Goal: Entertainment & Leisure: Browse casually

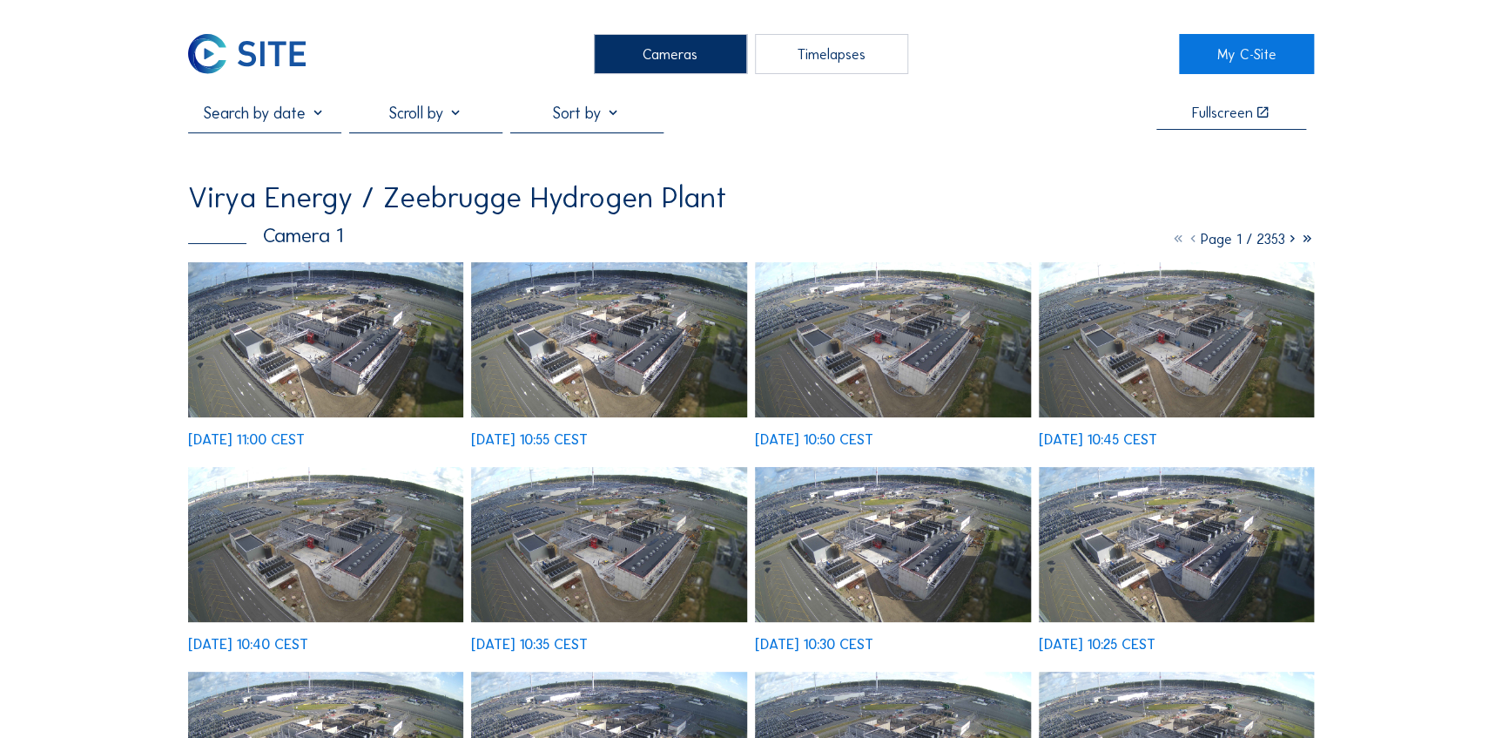
click at [348, 353] on img at bounding box center [326, 339] width 276 height 155
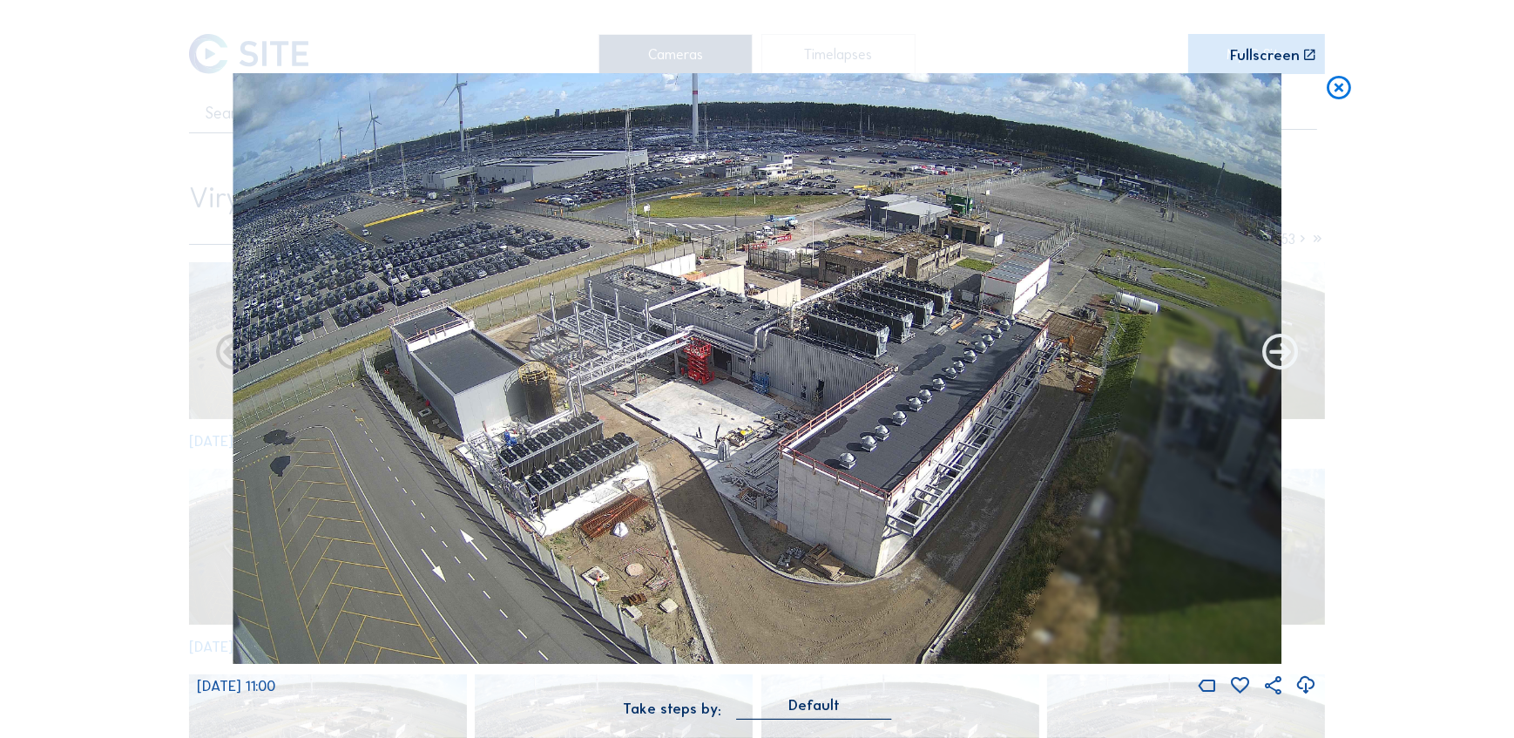
click at [1268, 348] on icon at bounding box center [1280, 354] width 44 height 44
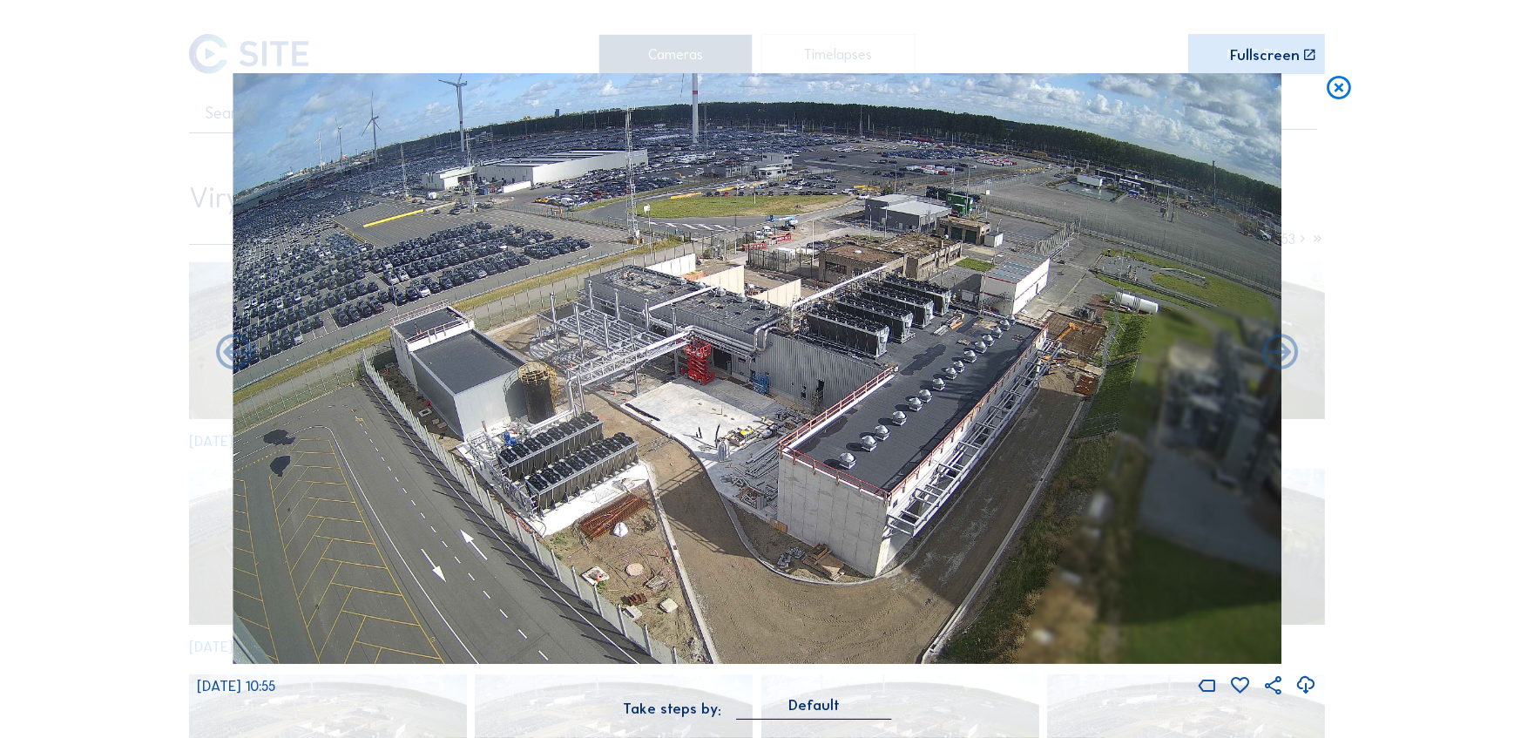
click at [1268, 348] on icon at bounding box center [1280, 354] width 44 height 44
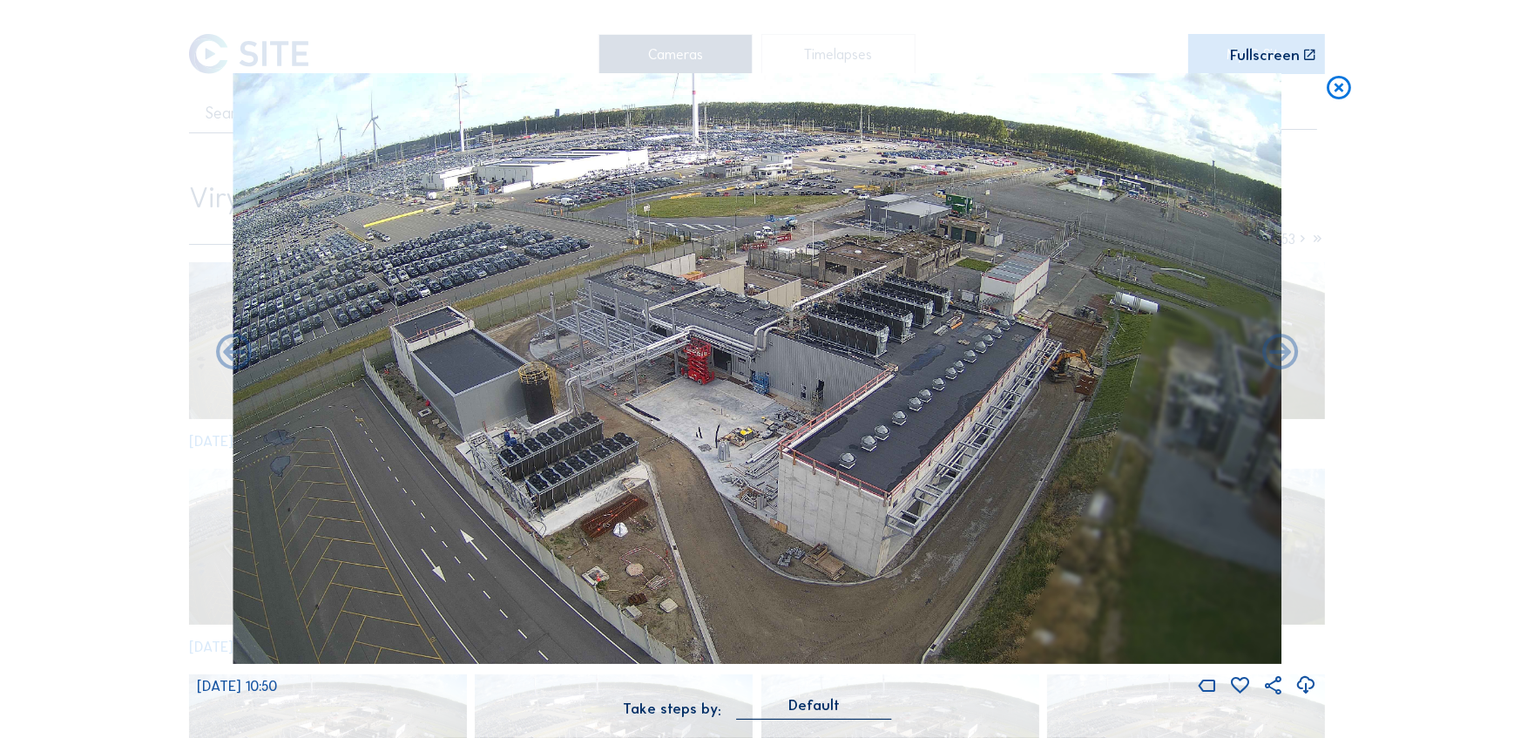
click at [1268, 348] on icon at bounding box center [1280, 354] width 44 height 44
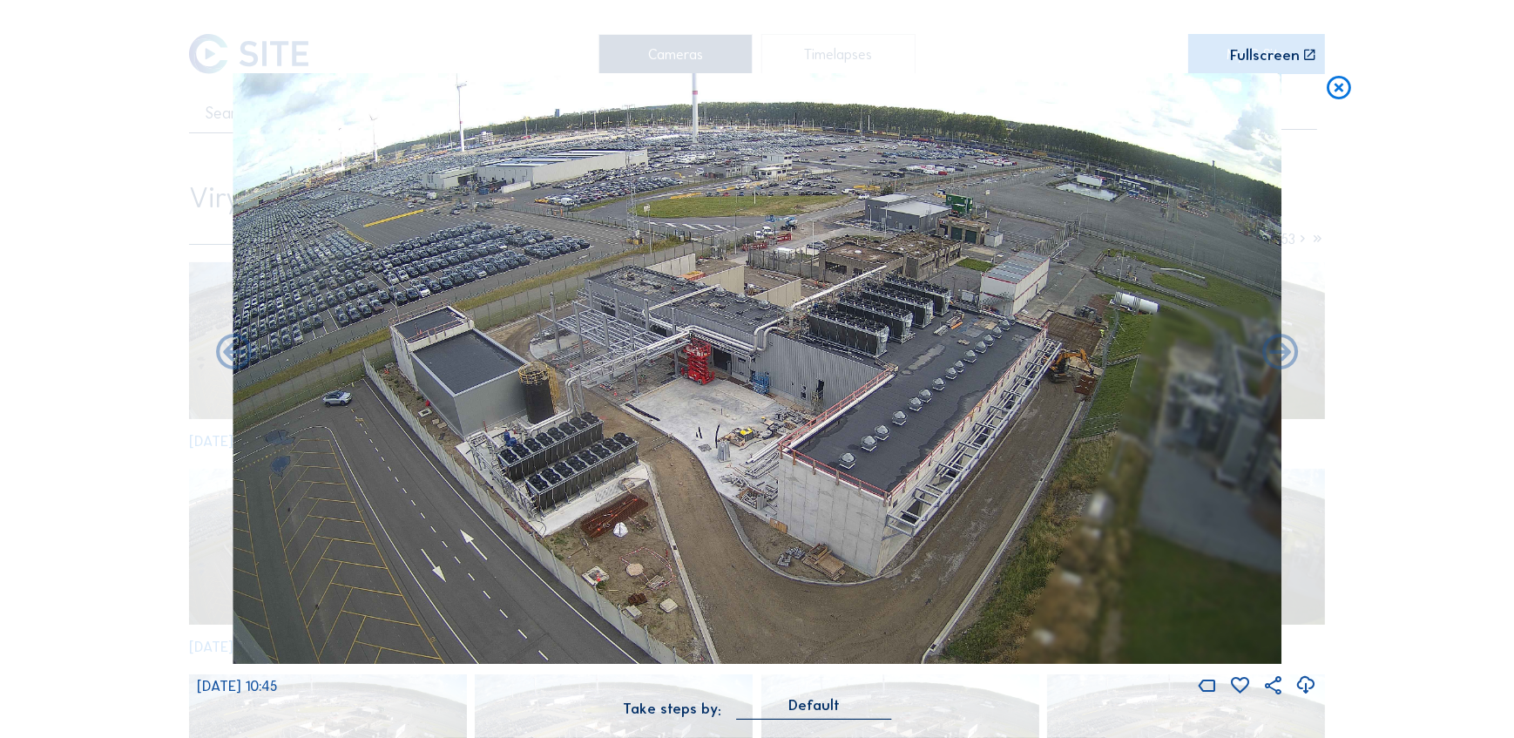
click at [1268, 348] on icon at bounding box center [1280, 354] width 44 height 44
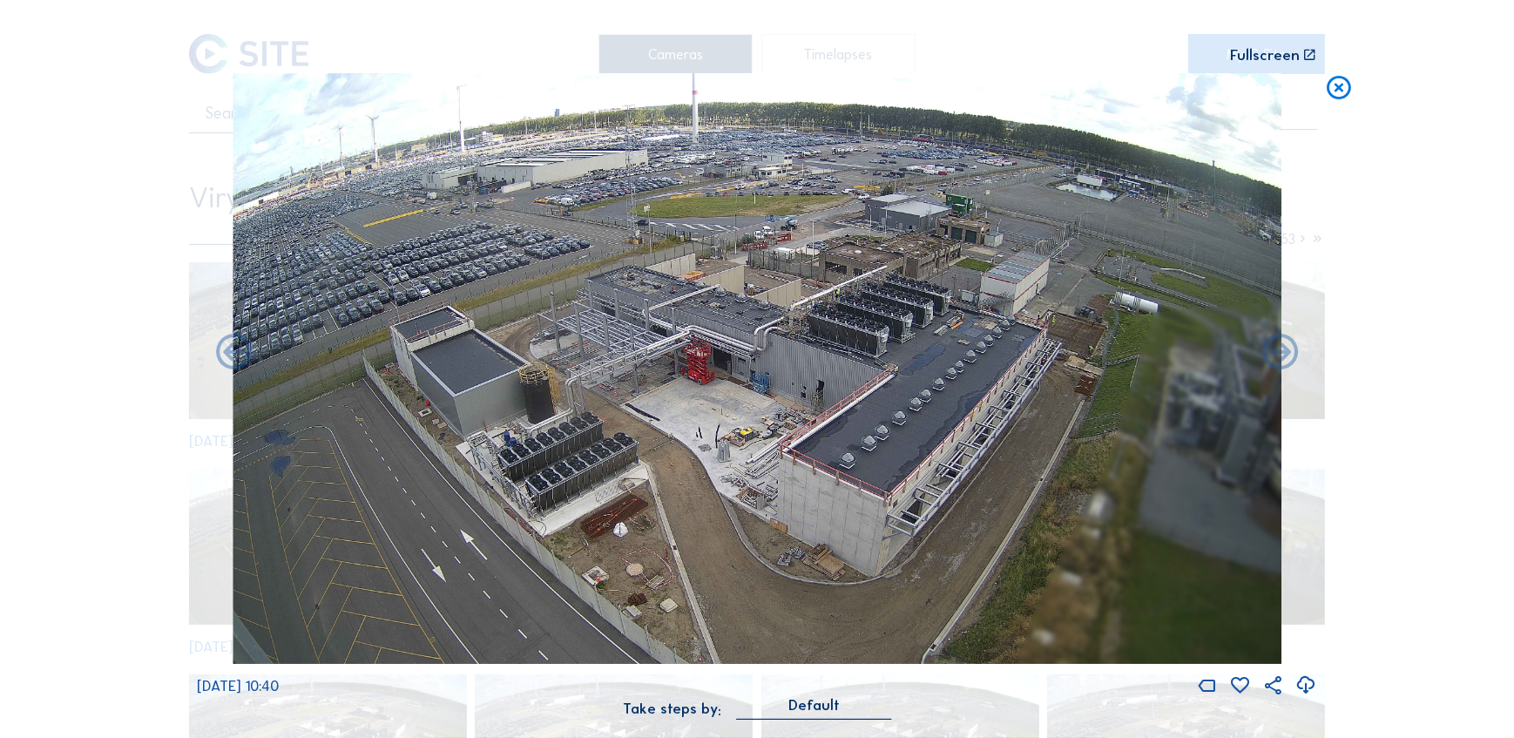
click at [1268, 348] on icon at bounding box center [1280, 354] width 44 height 44
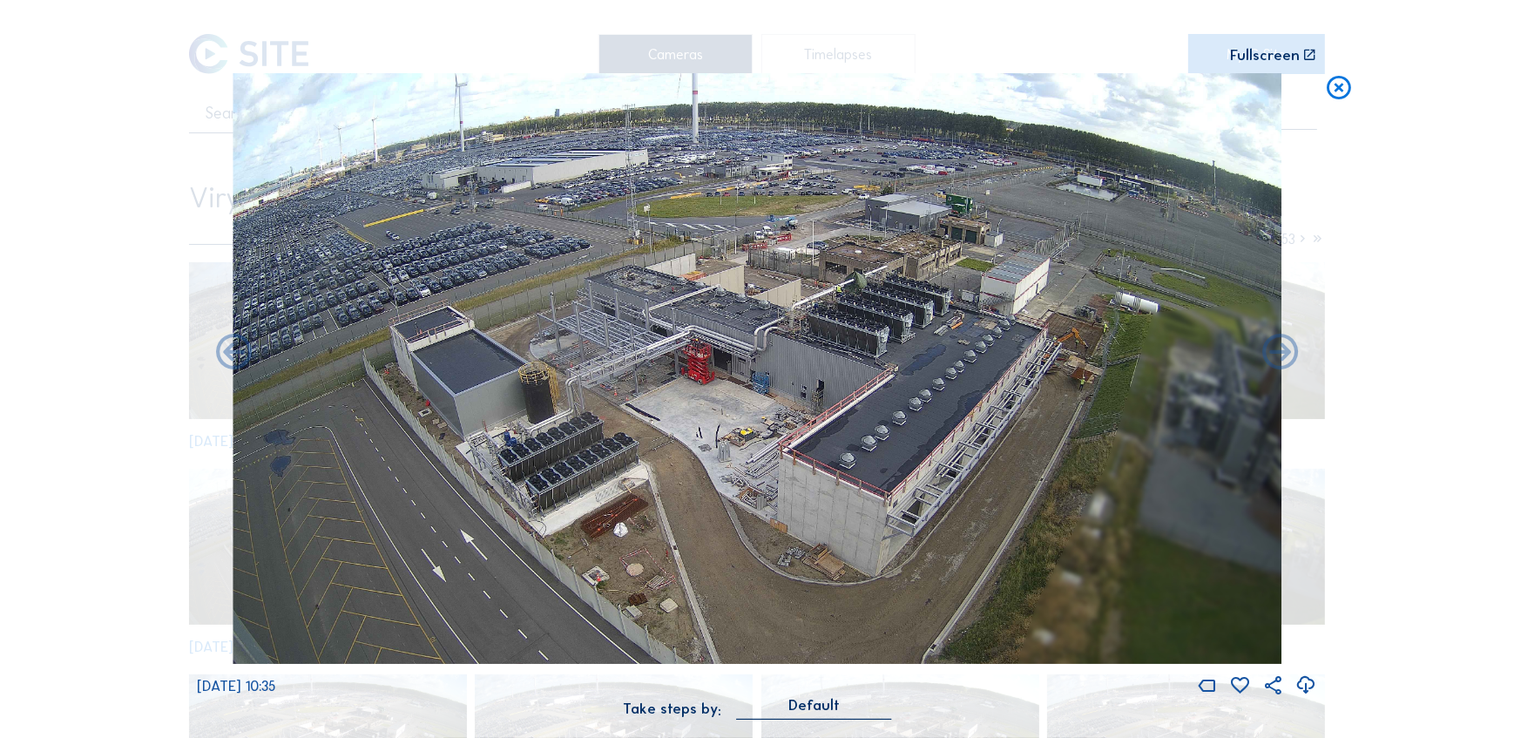
click at [1268, 348] on icon at bounding box center [1280, 354] width 44 height 44
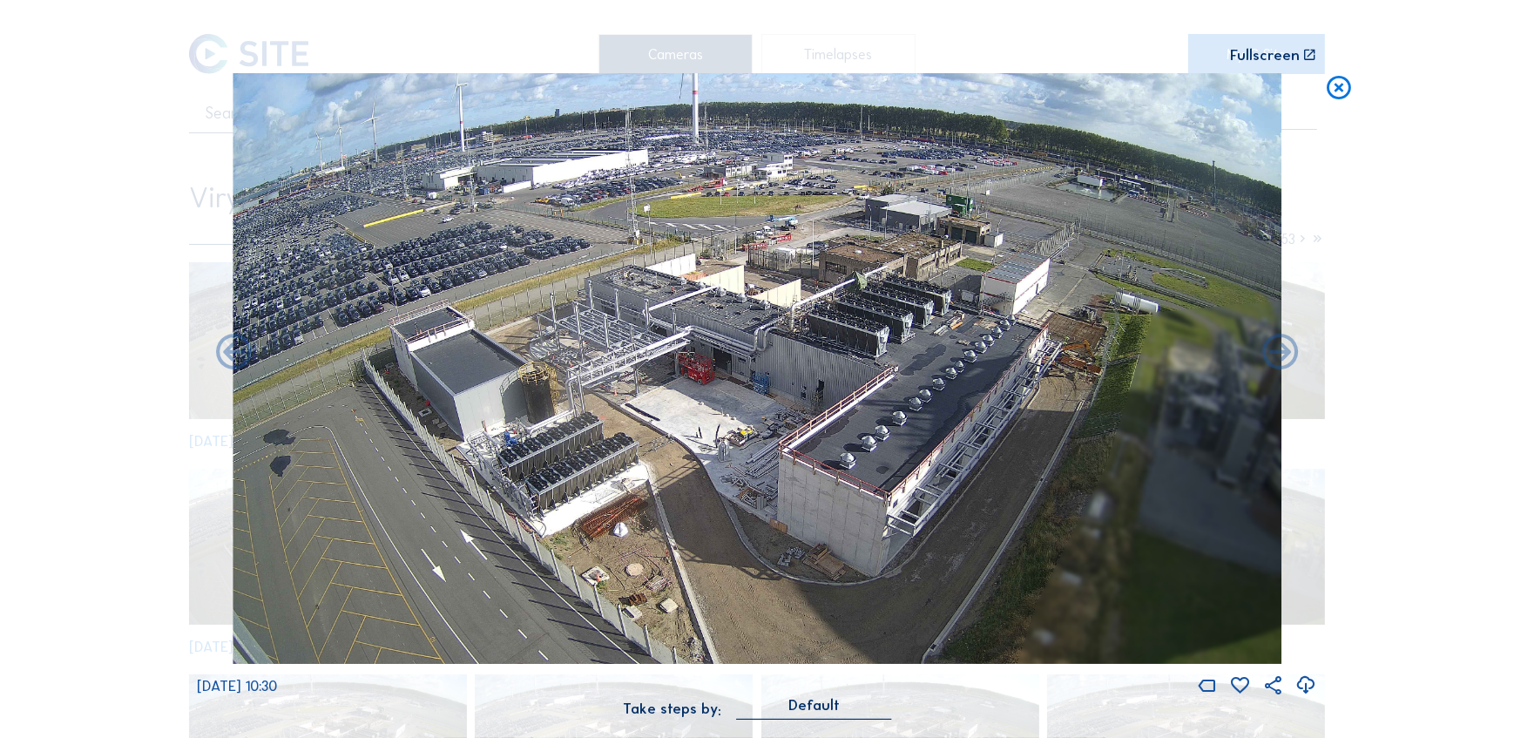
click at [1268, 348] on icon at bounding box center [1280, 354] width 44 height 44
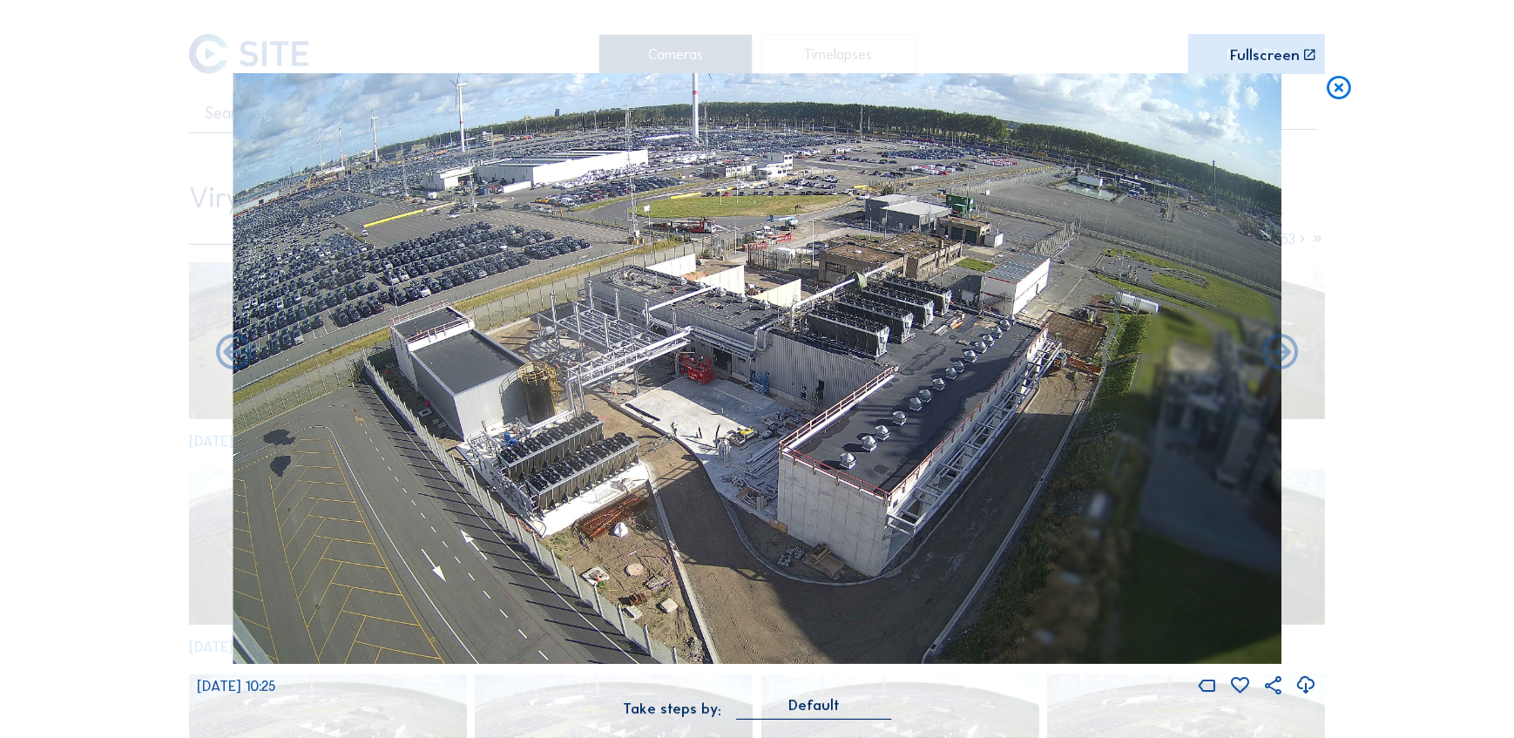
click at [1268, 348] on icon at bounding box center [1280, 354] width 44 height 44
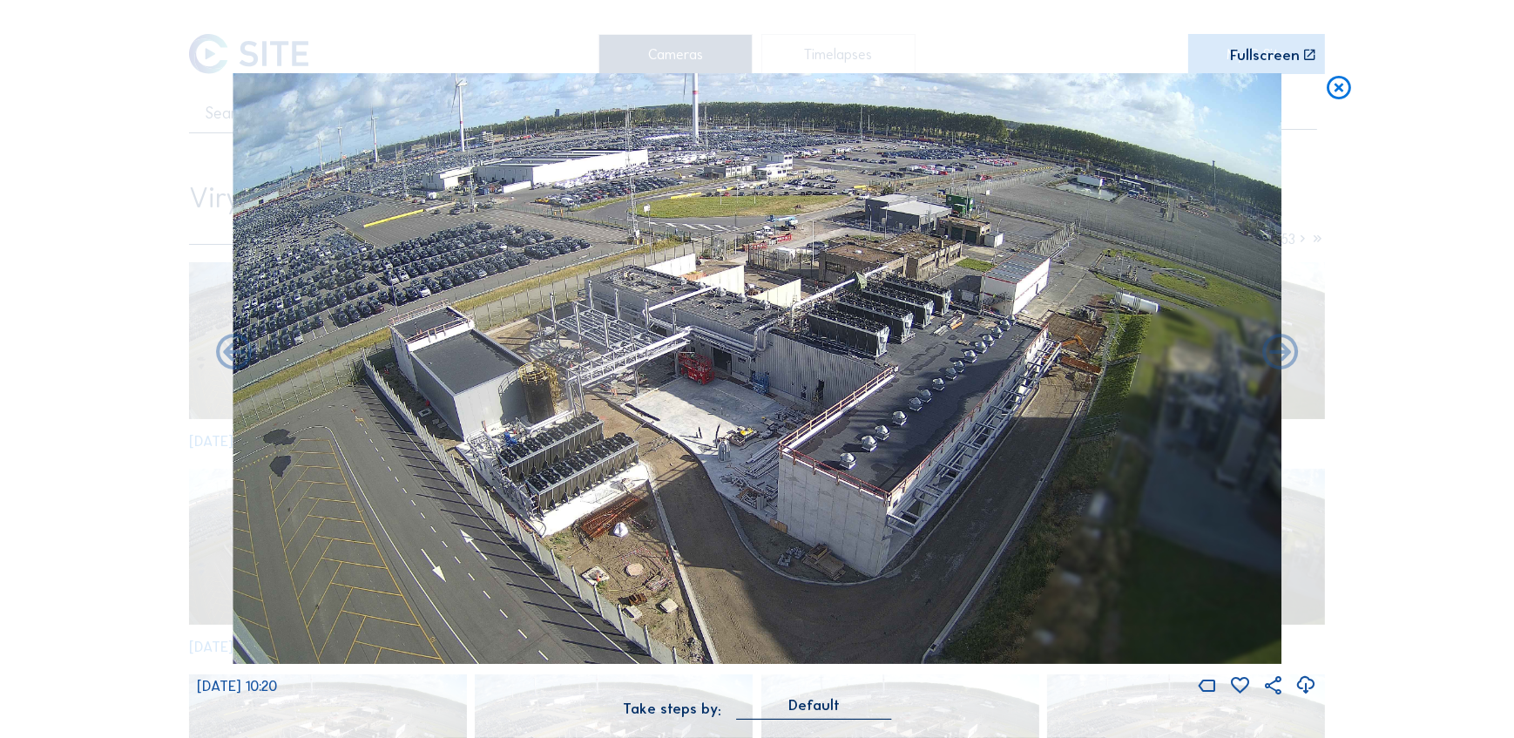
click at [1268, 348] on icon at bounding box center [1280, 354] width 44 height 44
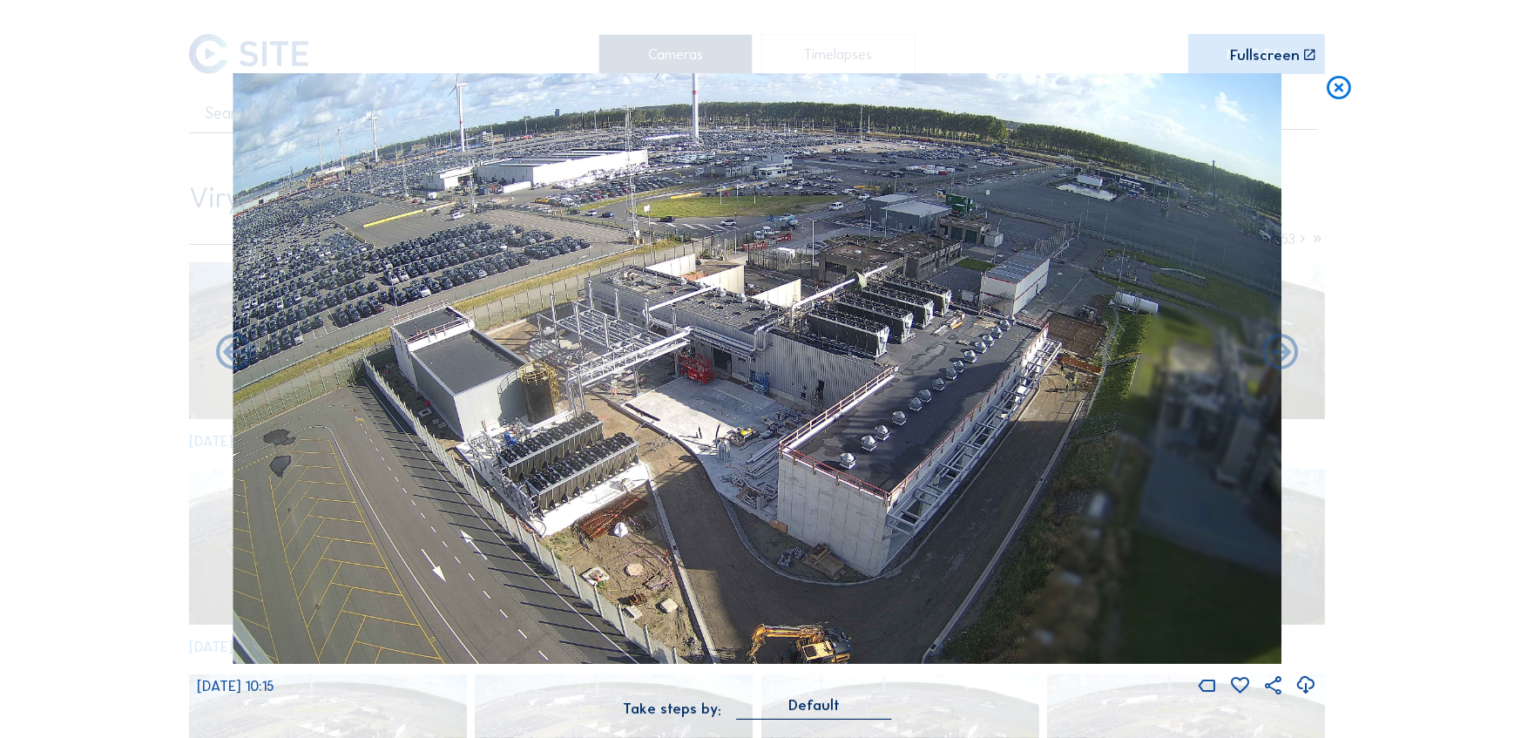
click at [1268, 348] on icon at bounding box center [1280, 354] width 44 height 44
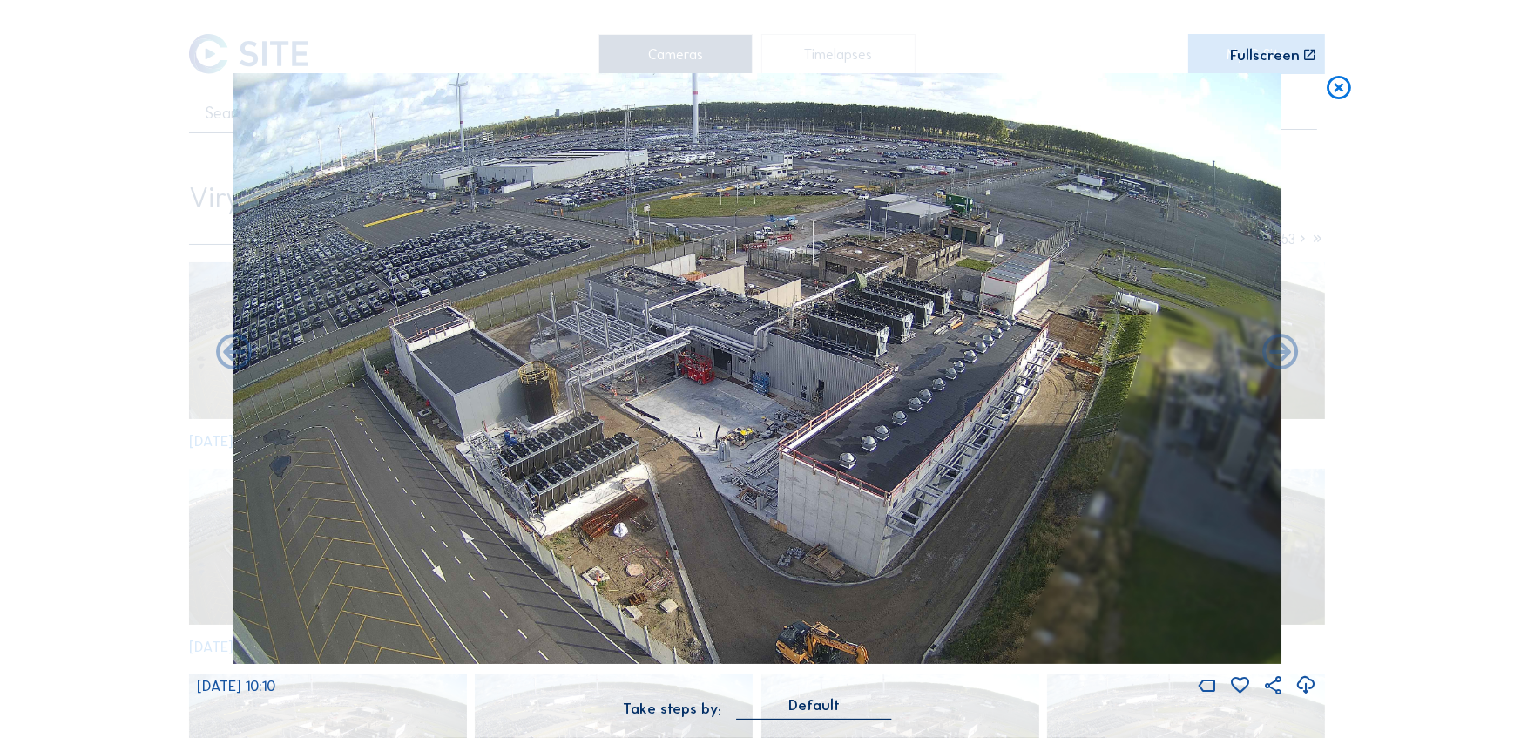
click at [1268, 348] on icon at bounding box center [1280, 354] width 44 height 44
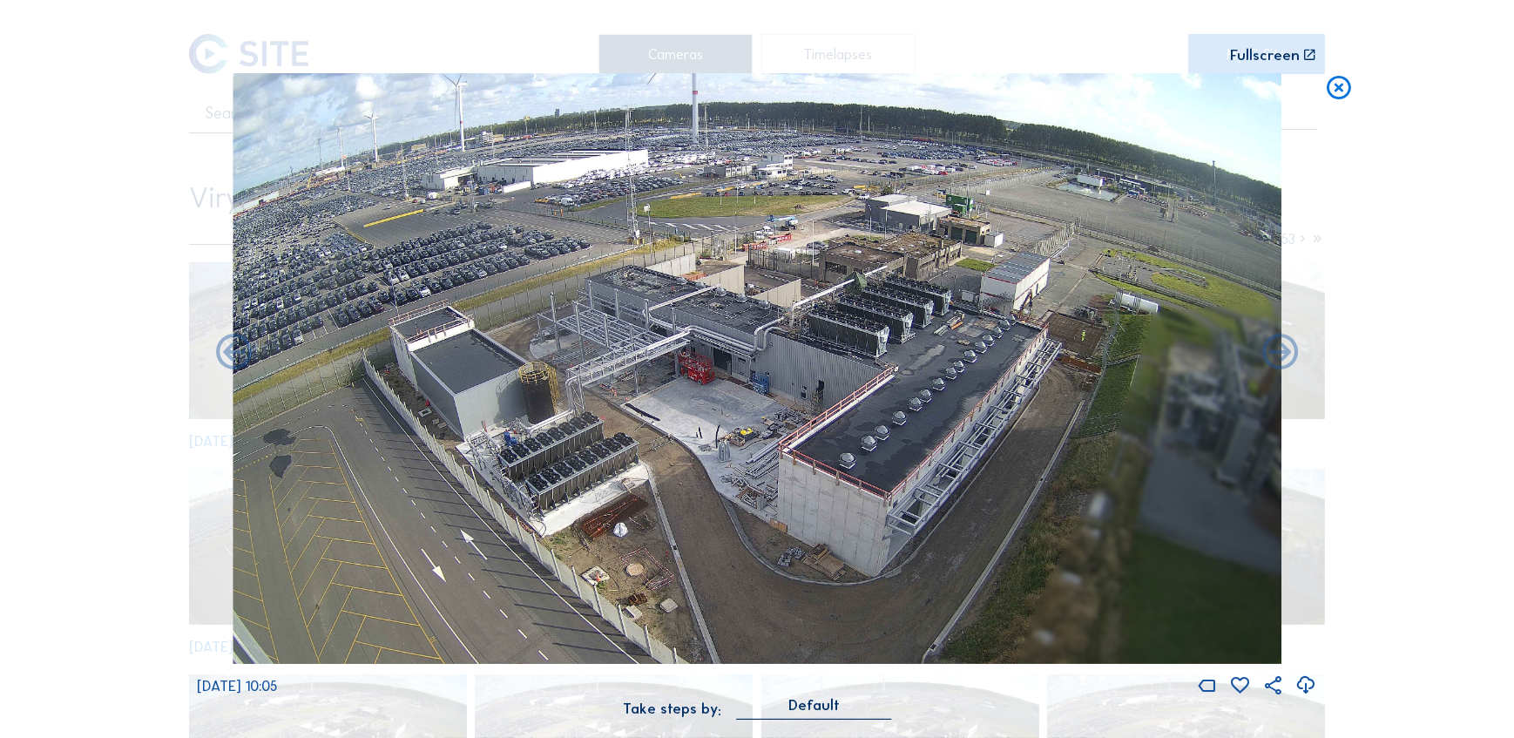
click at [1268, 348] on icon at bounding box center [1280, 354] width 44 height 44
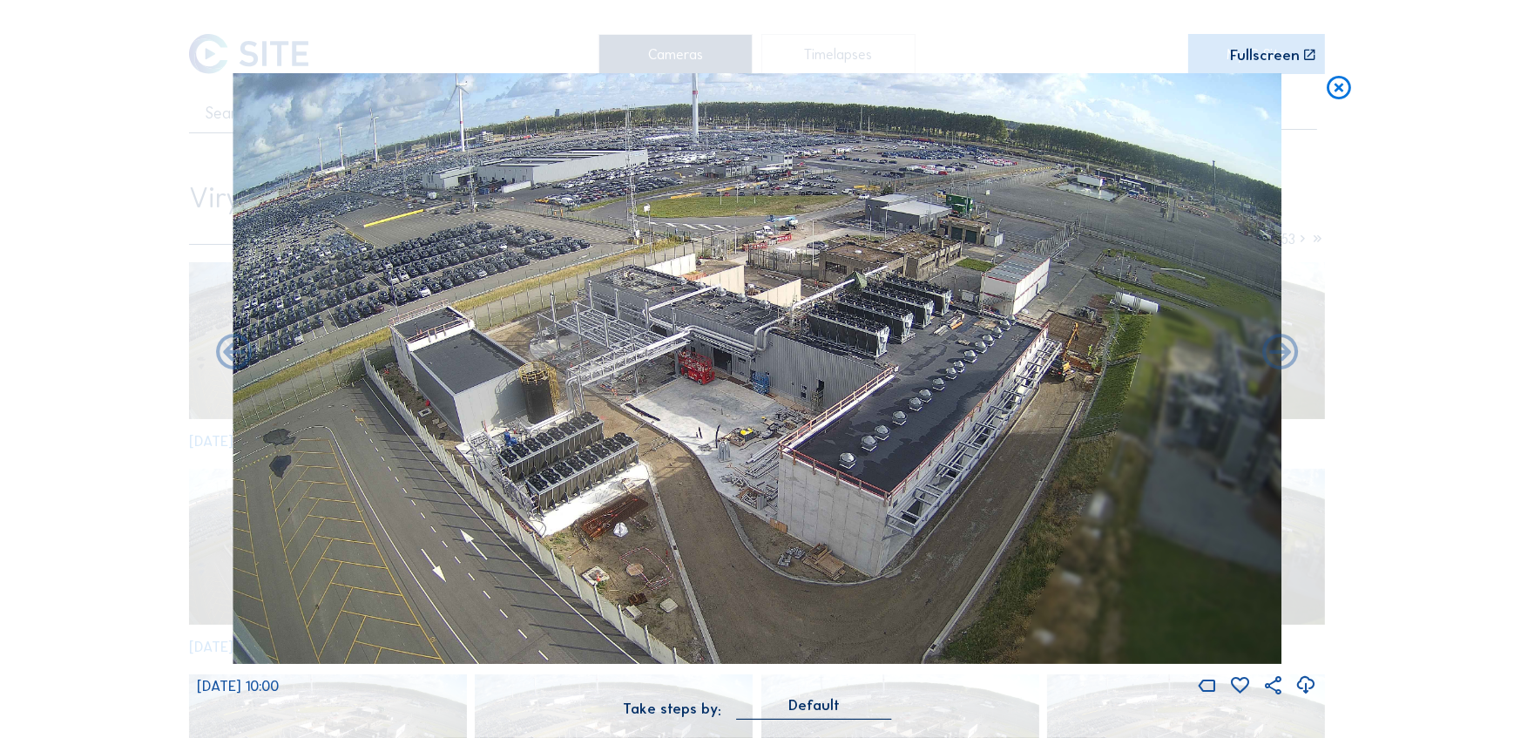
click at [1268, 348] on icon at bounding box center [1280, 354] width 44 height 44
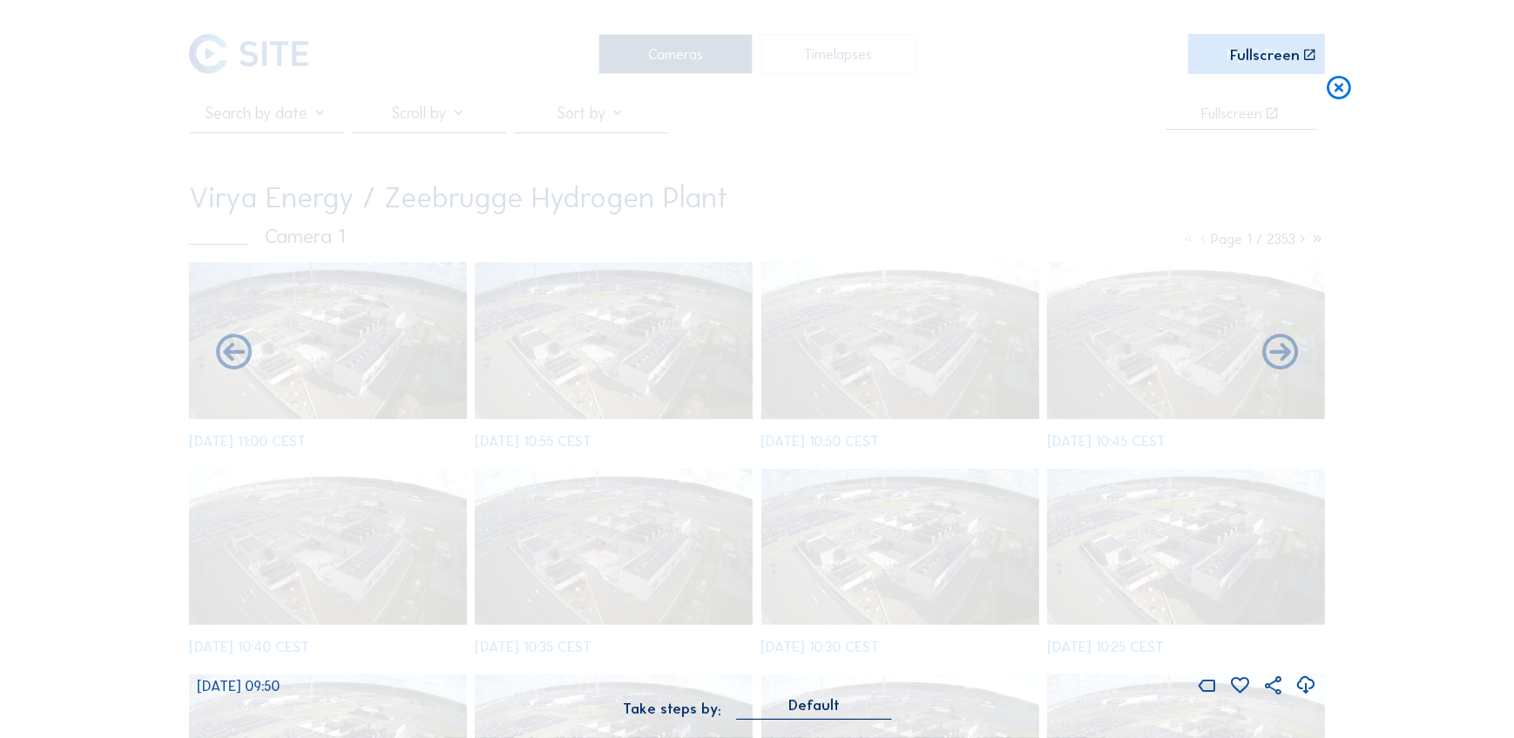
click at [1268, 348] on icon at bounding box center [1280, 354] width 44 height 44
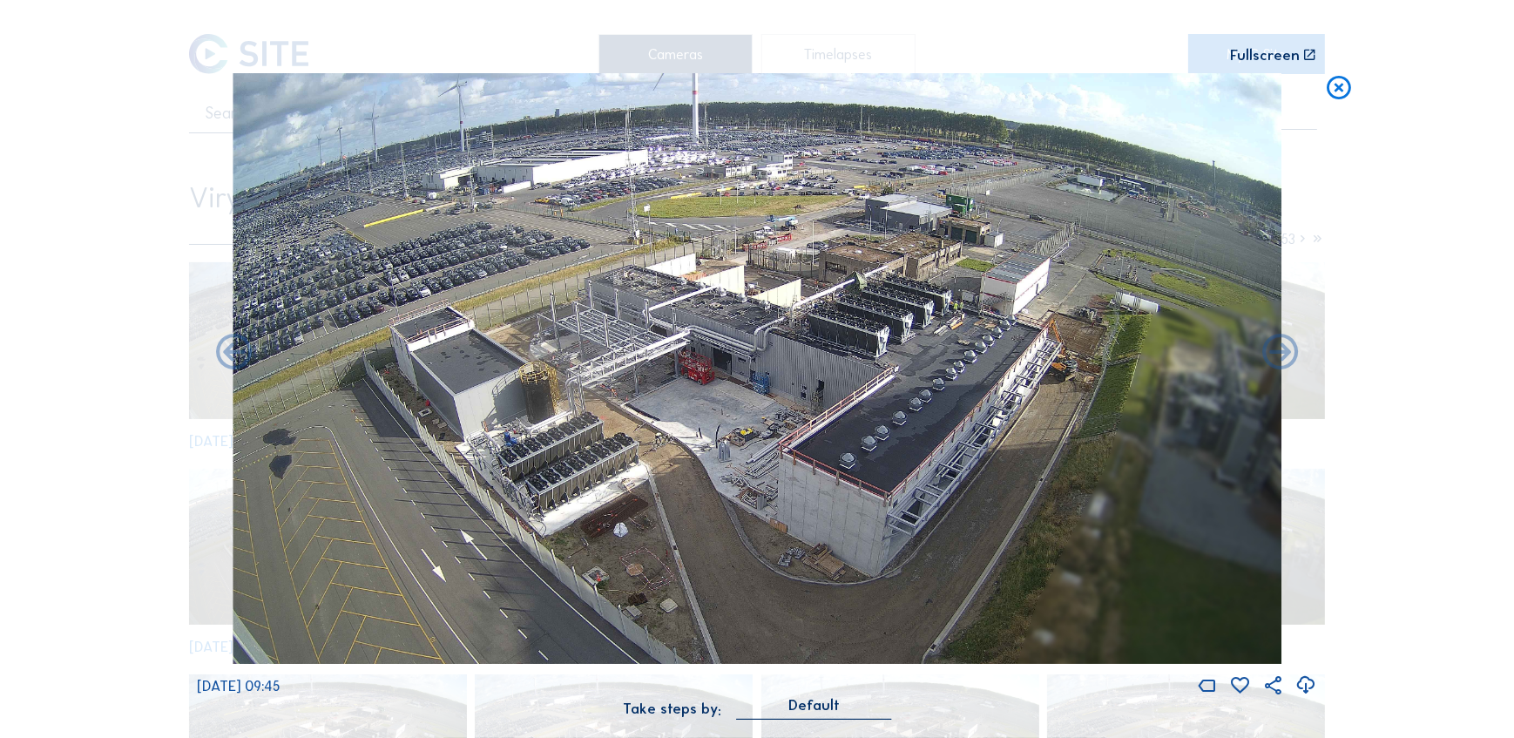
click at [1268, 348] on icon at bounding box center [1280, 354] width 44 height 44
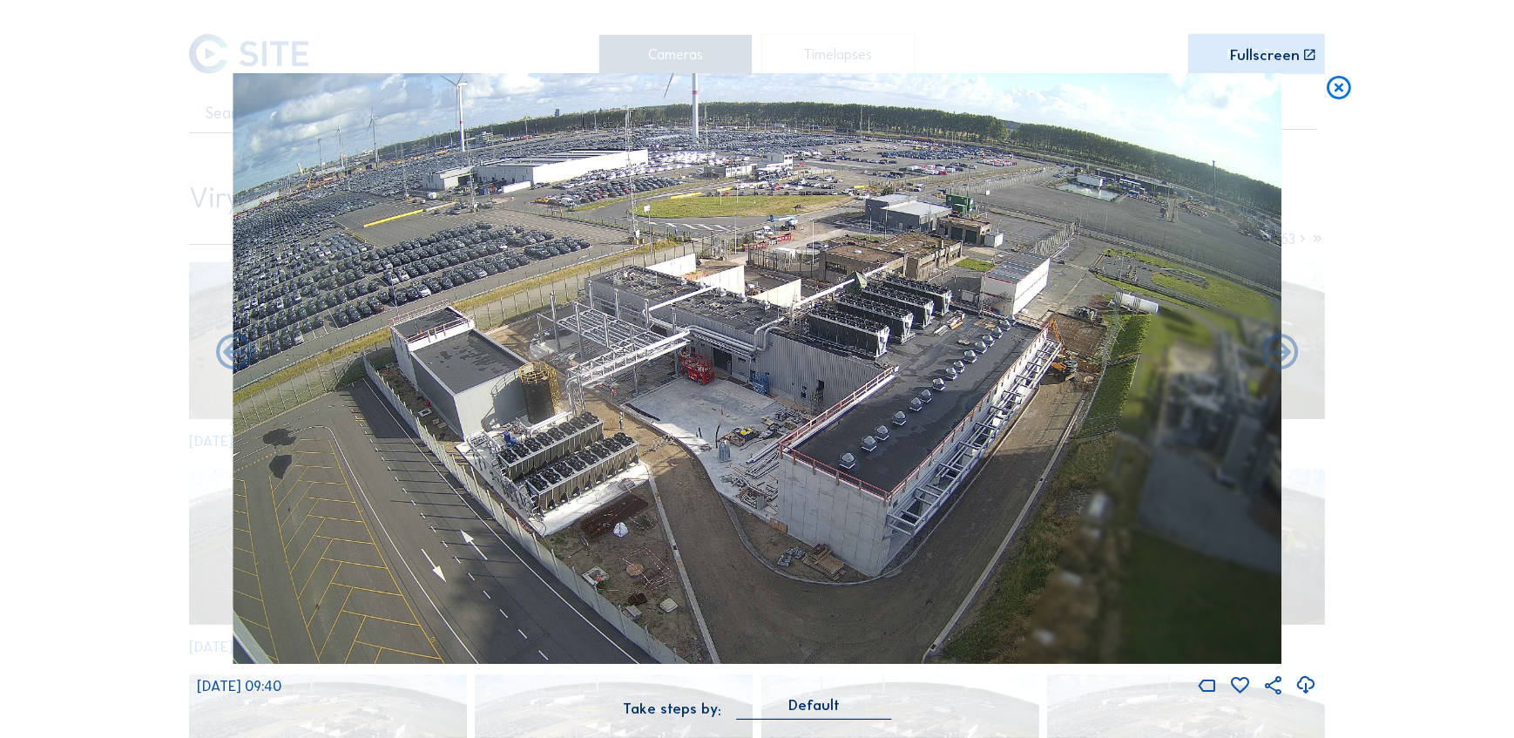
click at [1268, 348] on icon at bounding box center [1280, 354] width 44 height 44
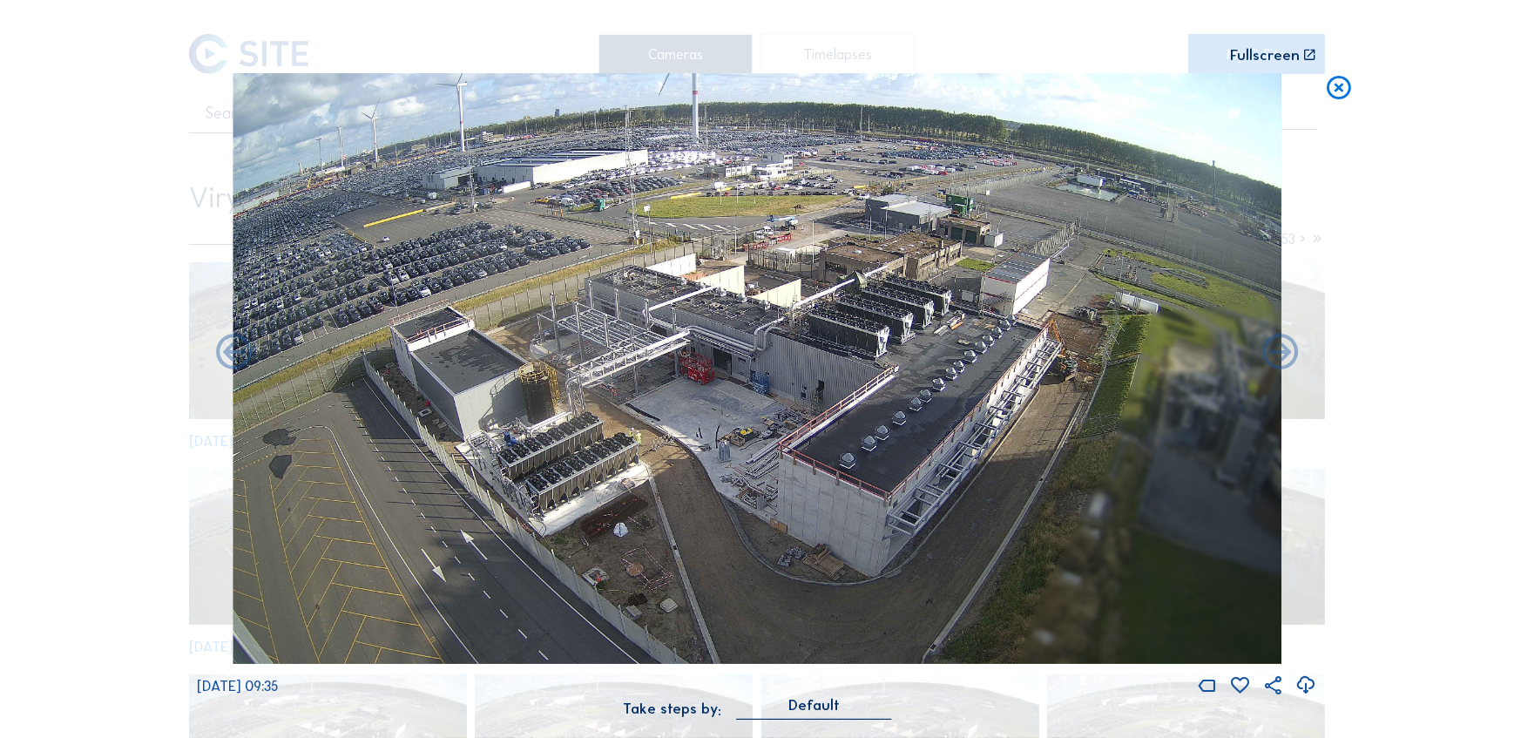
click at [1268, 348] on icon at bounding box center [1280, 354] width 44 height 44
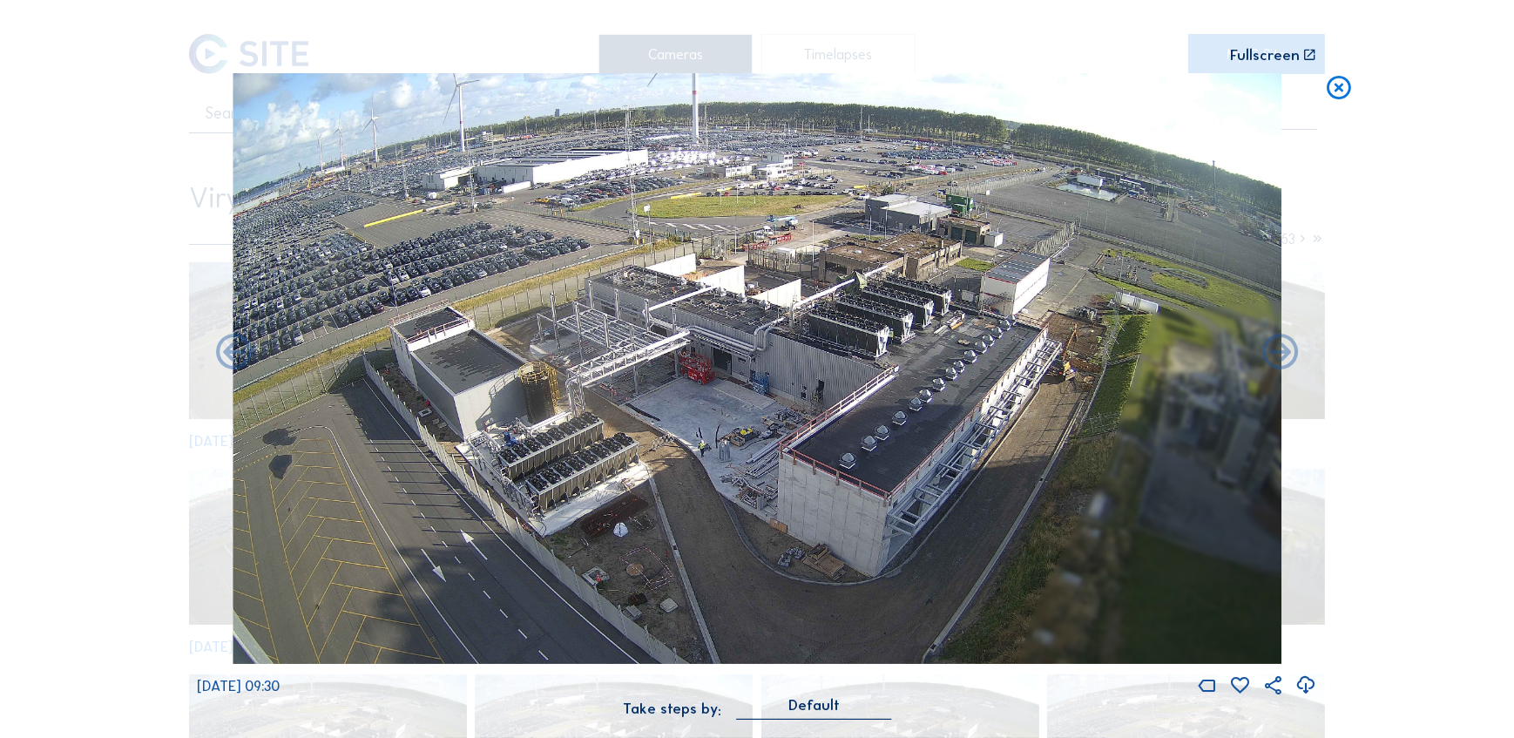
click at [1268, 348] on icon at bounding box center [1280, 354] width 44 height 44
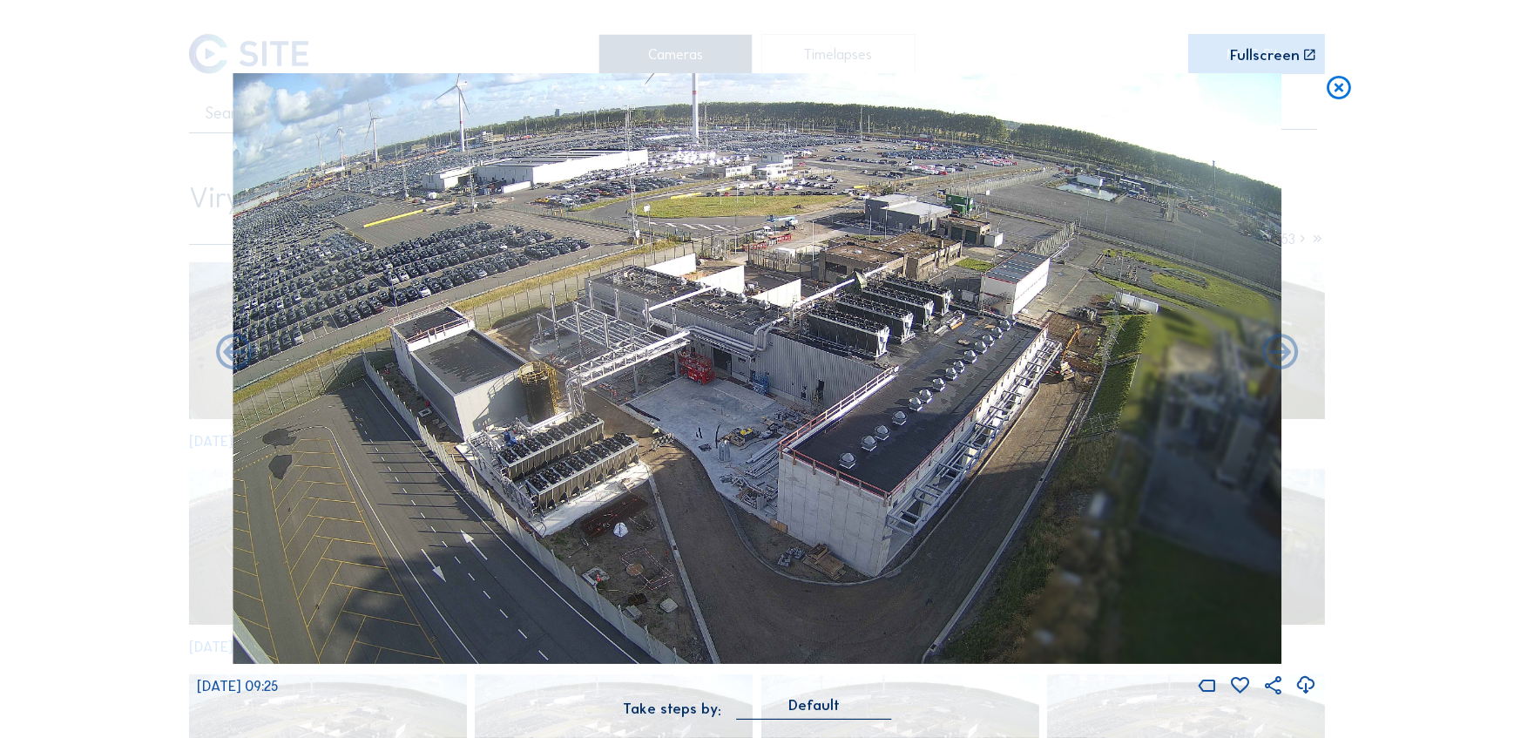
click at [1268, 348] on icon at bounding box center [1280, 354] width 44 height 44
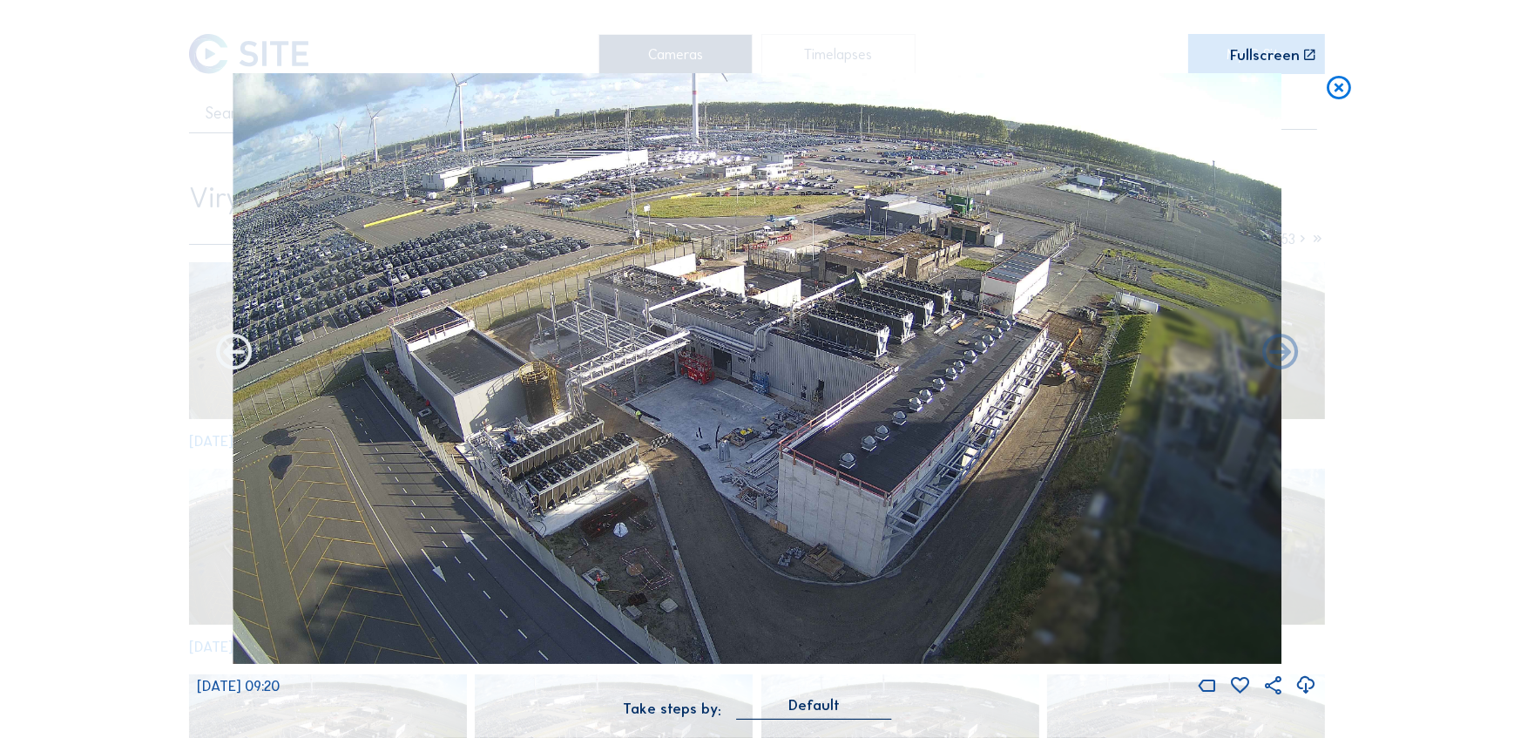
click at [239, 357] on icon at bounding box center [235, 354] width 44 height 44
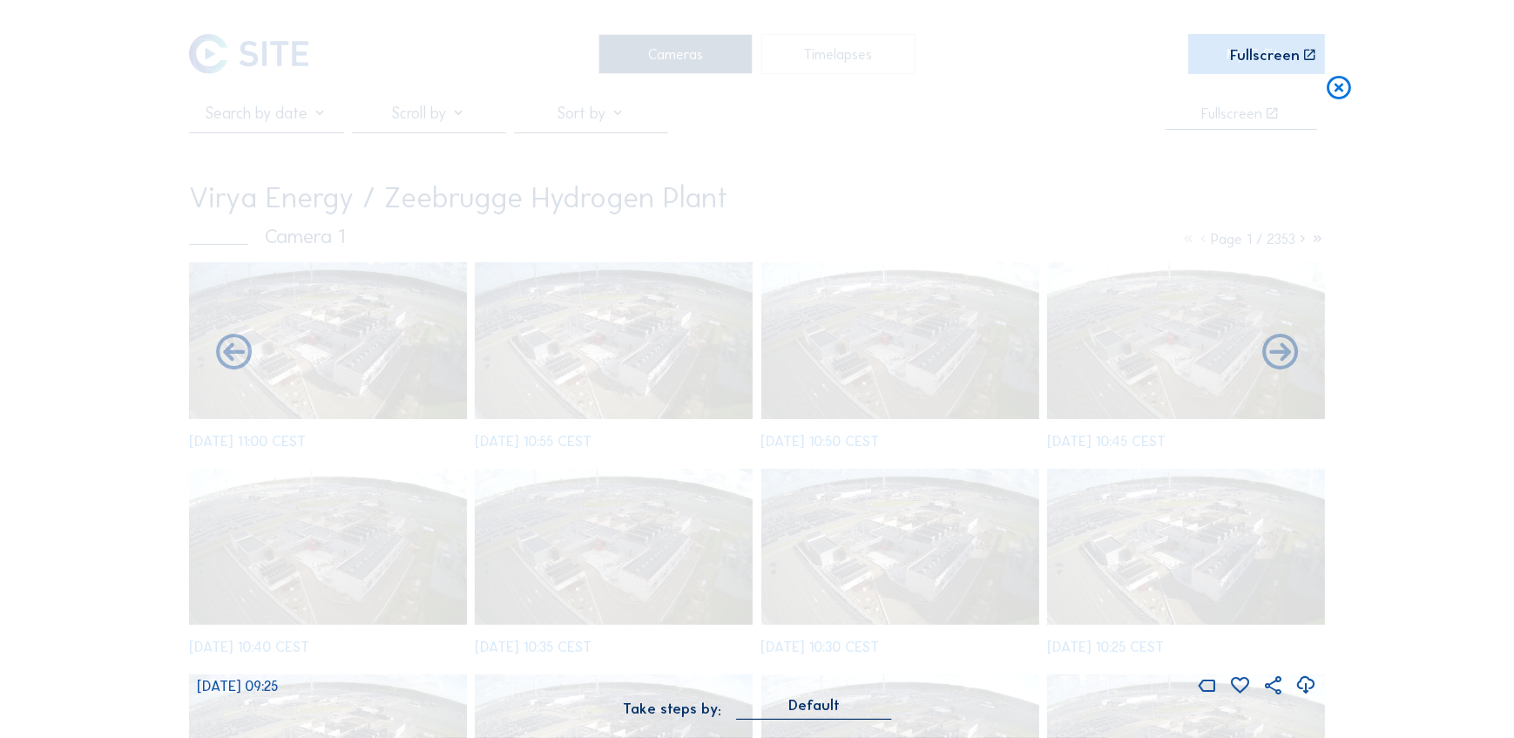
click at [239, 357] on icon at bounding box center [235, 354] width 44 height 44
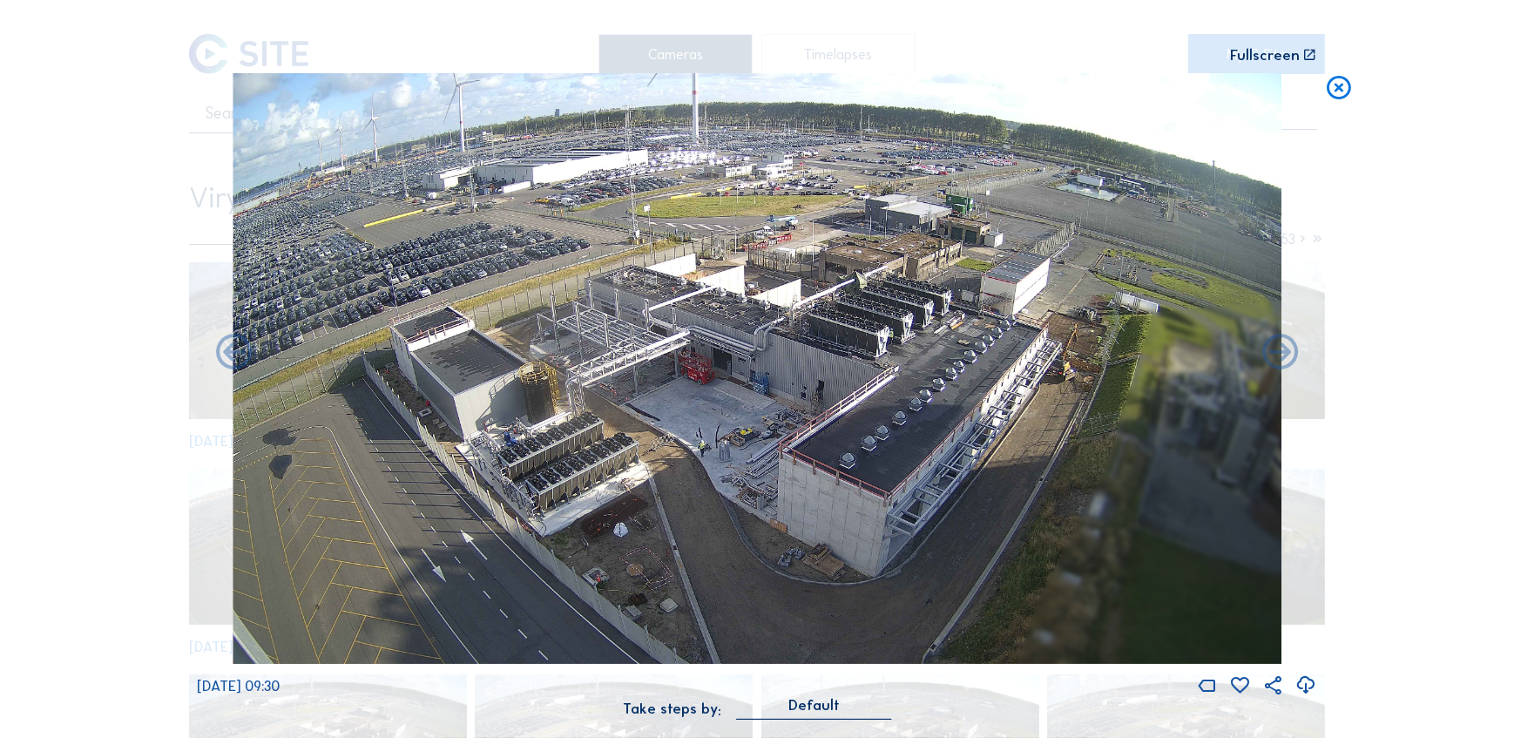
click at [239, 357] on icon at bounding box center [235, 354] width 44 height 44
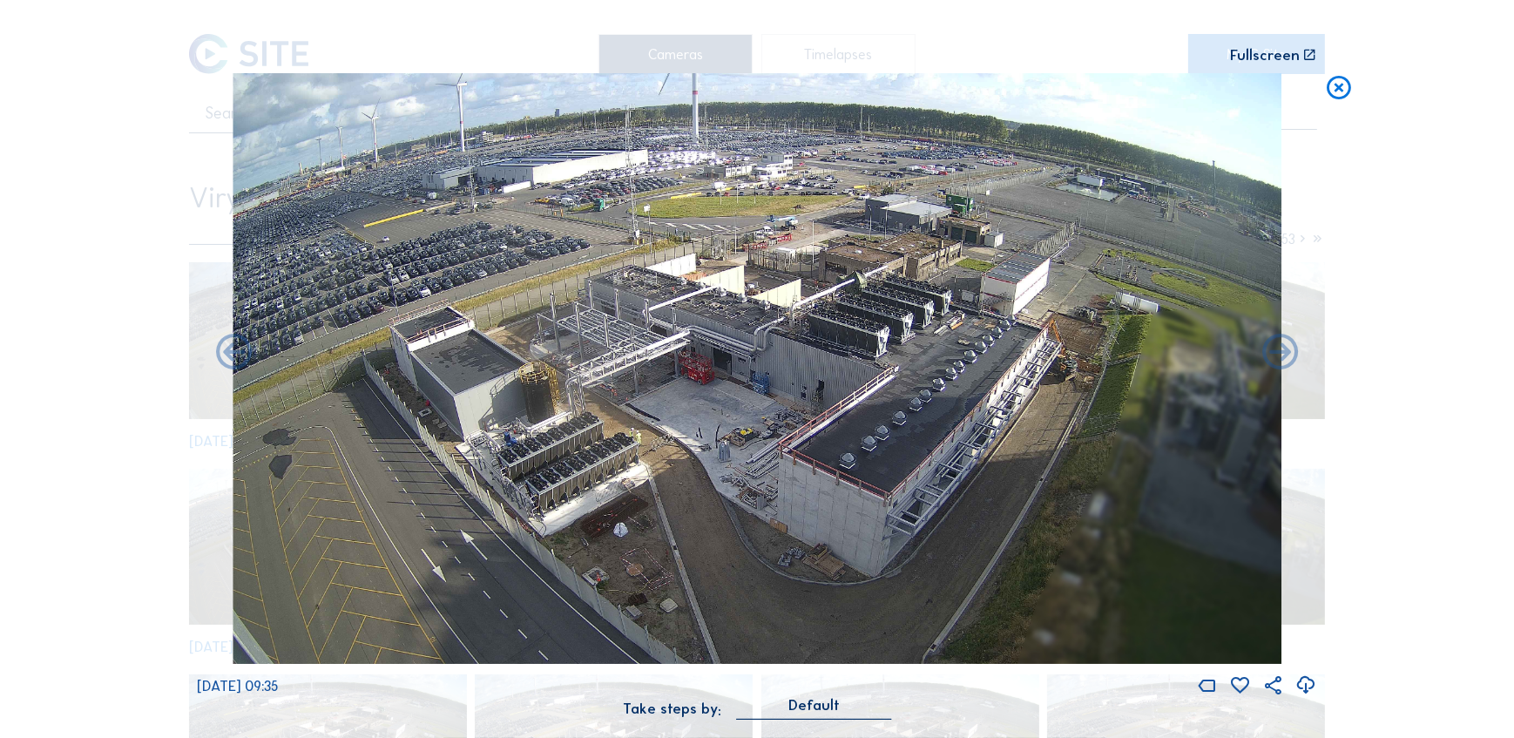
click at [239, 357] on icon at bounding box center [235, 354] width 44 height 44
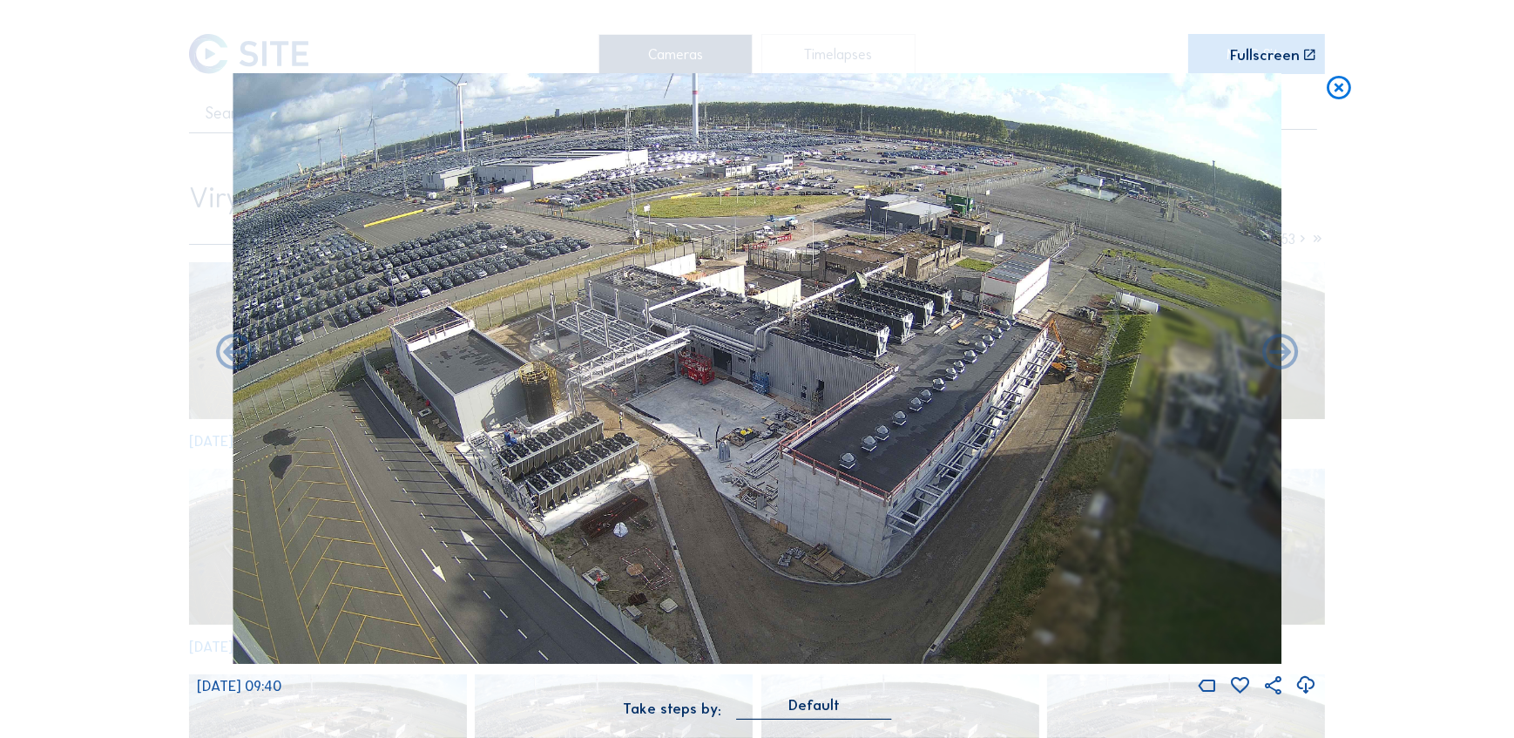
click at [239, 357] on icon at bounding box center [235, 354] width 44 height 44
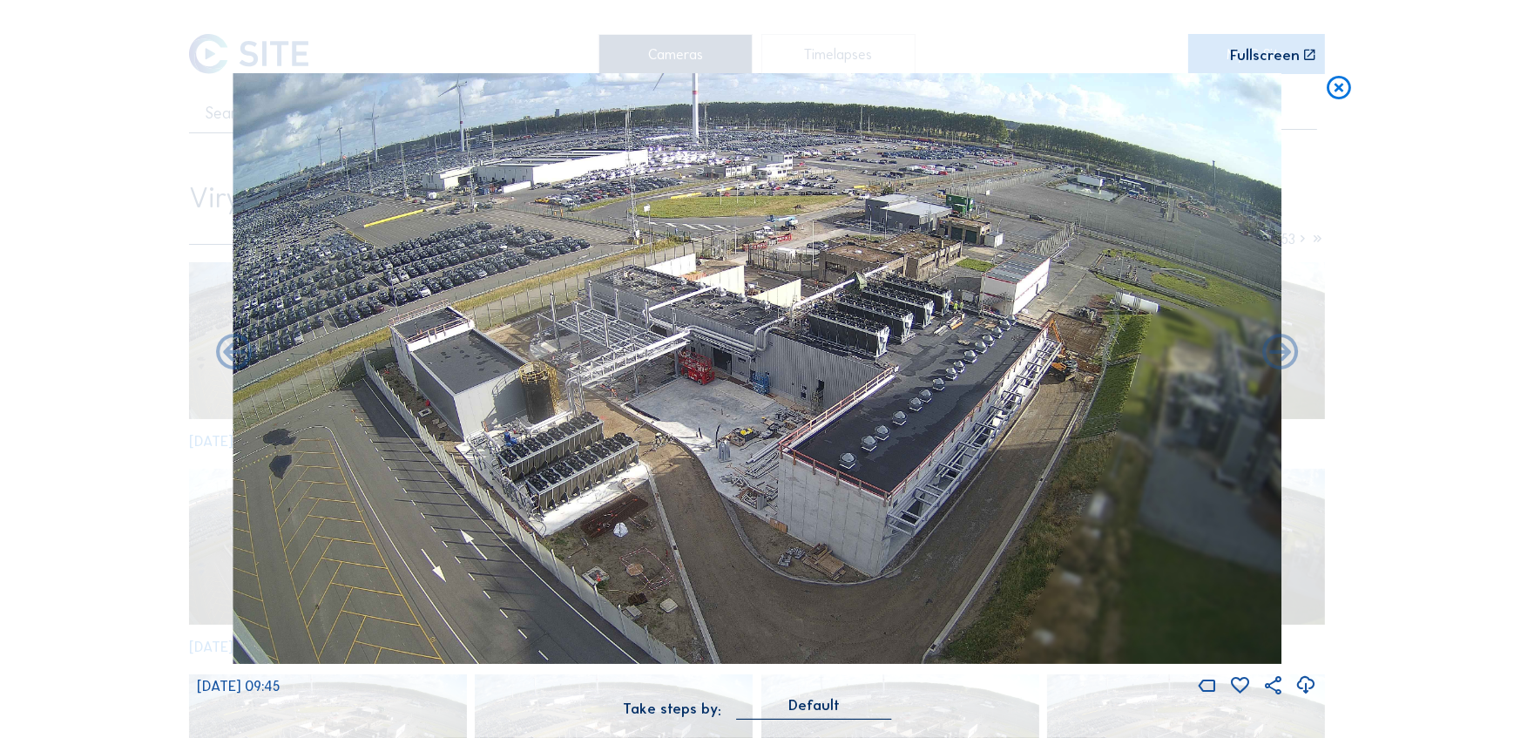
click at [239, 357] on icon at bounding box center [235, 354] width 44 height 44
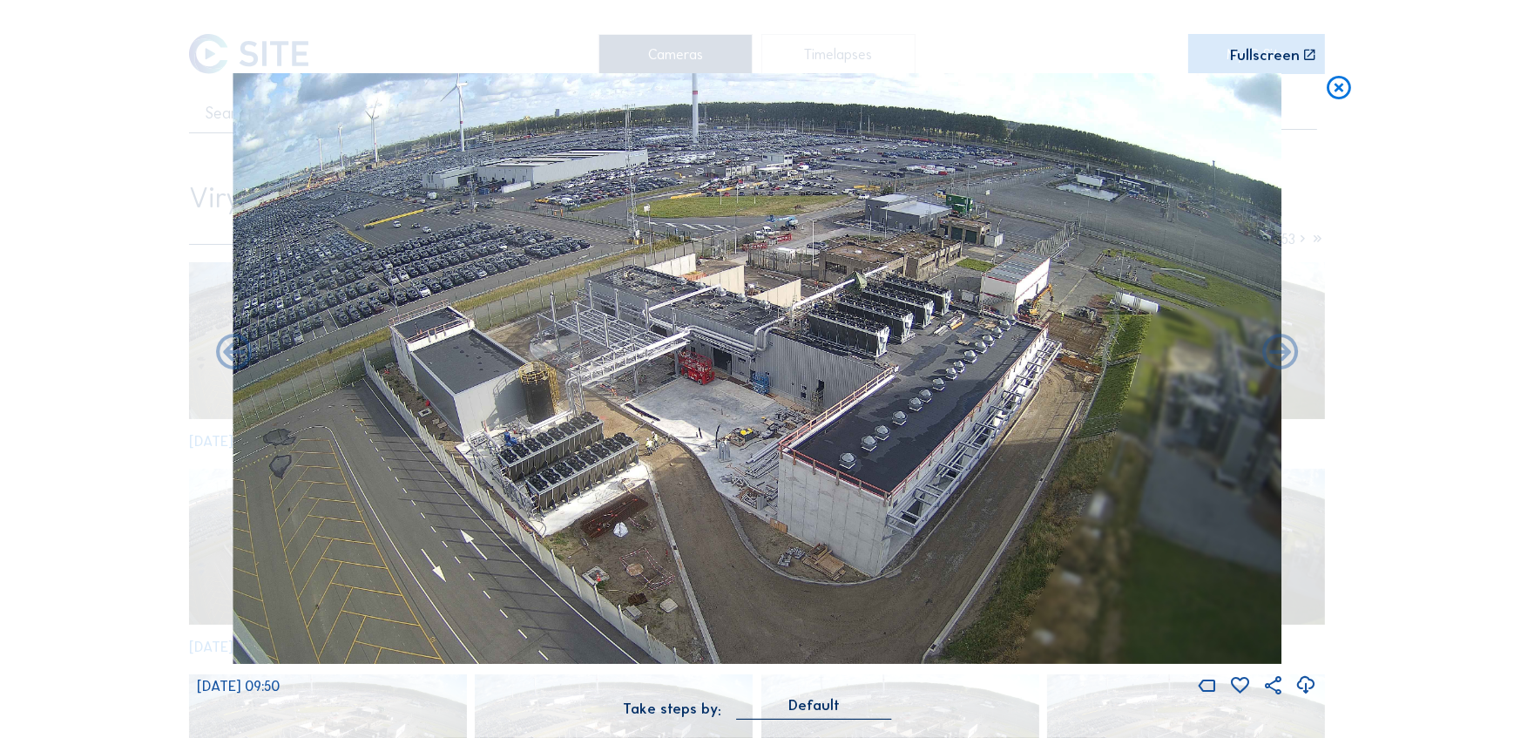
click at [239, 357] on icon at bounding box center [235, 354] width 44 height 44
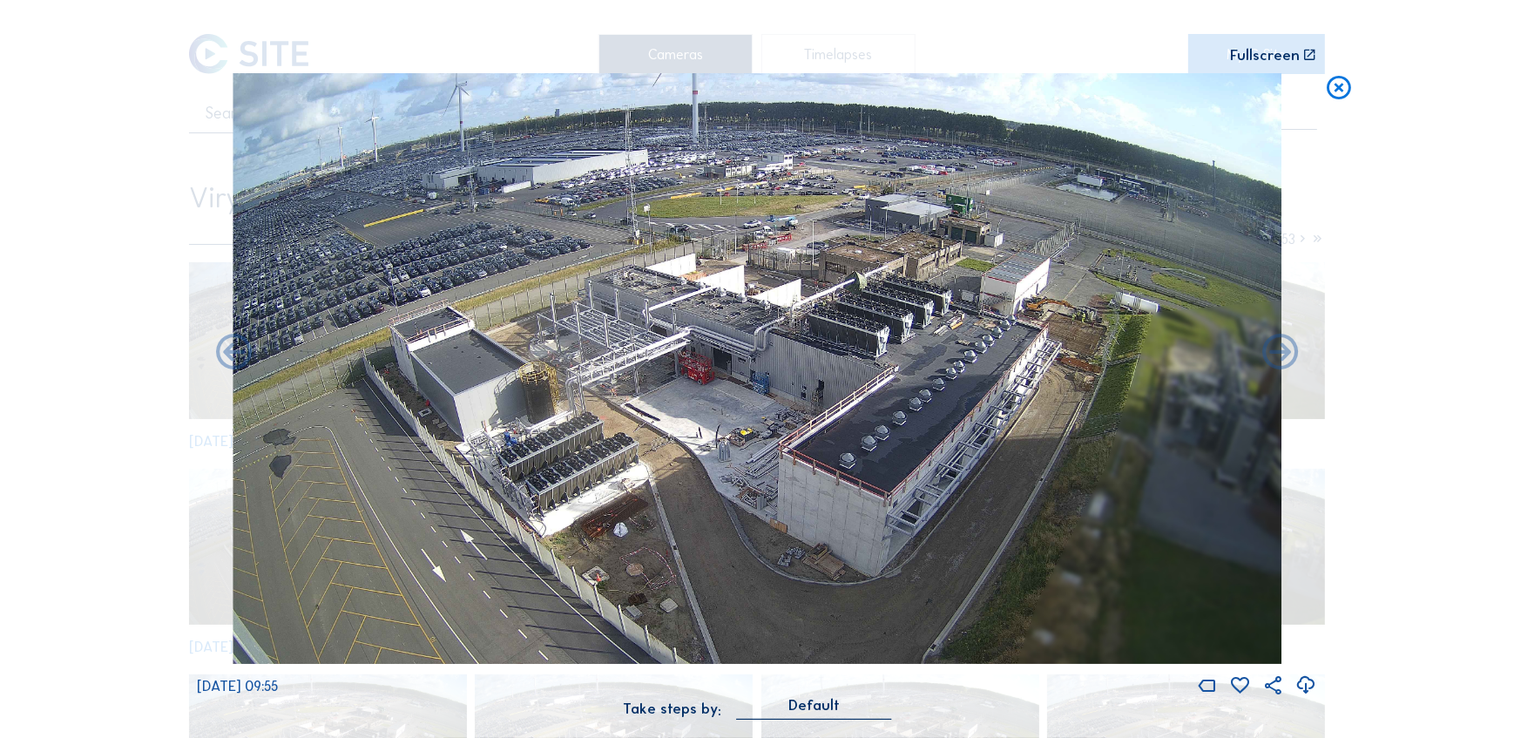
click at [1333, 106] on div "Scroll to travel through time | Press 'Alt' Button + Scroll to Zoom | Click and…" at bounding box center [757, 369] width 1514 height 738
click at [1333, 95] on icon at bounding box center [1338, 88] width 29 height 30
